Goal: Communication & Community: Answer question/provide support

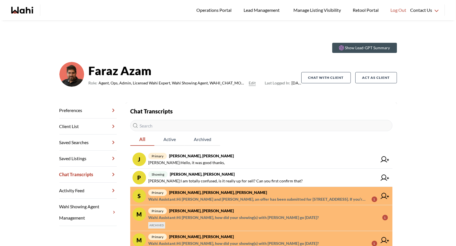
click at [210, 21] on div "Show Lead-GPT Summary [PERSON_NAME] Role: Agent, Ops, Admin, Licensed Wahi Expe…" at bounding box center [228, 209] width 456 height 379
click at [216, 5] on link "Operations Portal" at bounding box center [215, 10] width 45 height 20
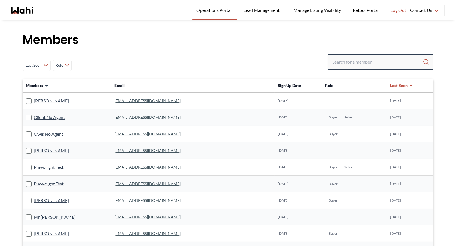
click at [338, 61] on input "Search input" at bounding box center [377, 62] width 91 height 10
type input "[PERSON_NAME]"
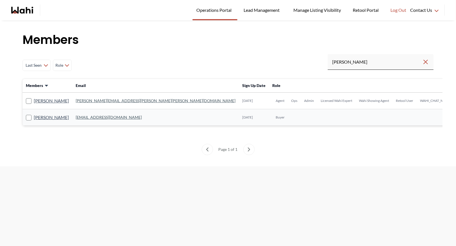
click at [93, 100] on link "[PERSON_NAME][EMAIL_ADDRESS][PERSON_NAME][PERSON_NAME][DOMAIN_NAME]" at bounding box center [156, 100] width 160 height 5
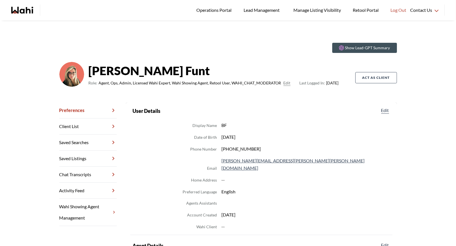
click at [91, 173] on link "Chat Transcripts" at bounding box center [87, 175] width 57 height 16
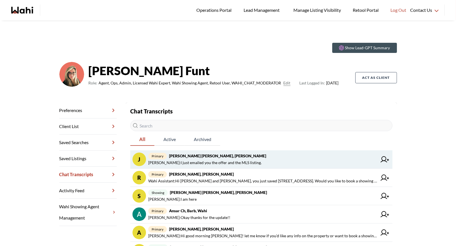
click at [219, 159] on div "primary [PERSON_NAME] [PERSON_NAME], [PERSON_NAME] : I just emailed you the off…" at bounding box center [262, 160] width 229 height 14
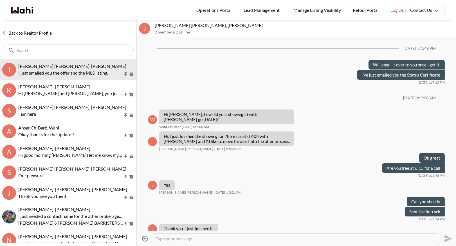
scroll to position [352, 0]
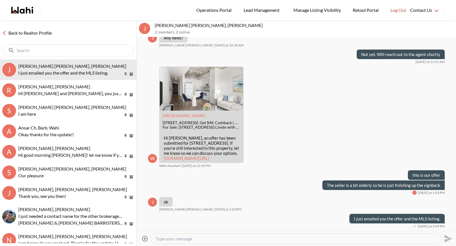
click at [146, 238] on icon "Attach files" at bounding box center [145, 238] width 7 height 7
click at [0, 0] on input "Attach files" at bounding box center [0, 0] width 0 height 0
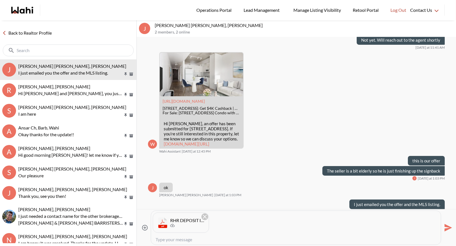
click at [447, 228] on icon "Send" at bounding box center [447, 227] width 9 height 9
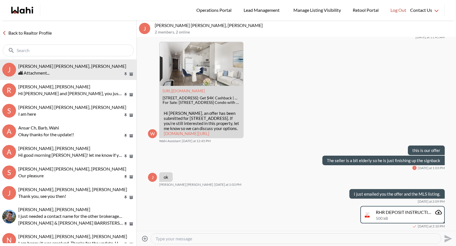
click at [164, 239] on textarea "Type your message" at bounding box center [296, 239] width 281 height 6
paste textarea "Please send me pictures of any bank drafts, bank receipts with stamps, screensh…"
type textarea "Please send me pictures of any bank drafts, bank receipts with stamps, screensh…"
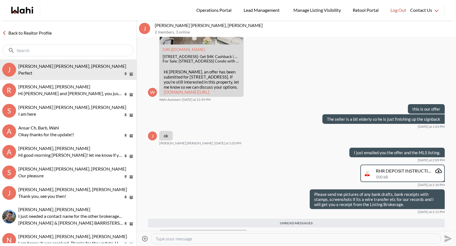
scroll to position [538, 0]
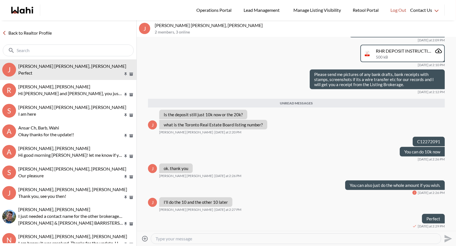
click at [19, 30] on link "Back to Realtor Profile" at bounding box center [27, 32] width 54 height 7
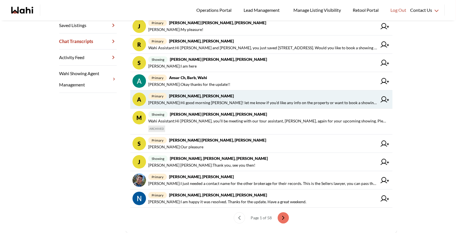
scroll to position [136, 0]
